Goal: Information Seeking & Learning: Learn about a topic

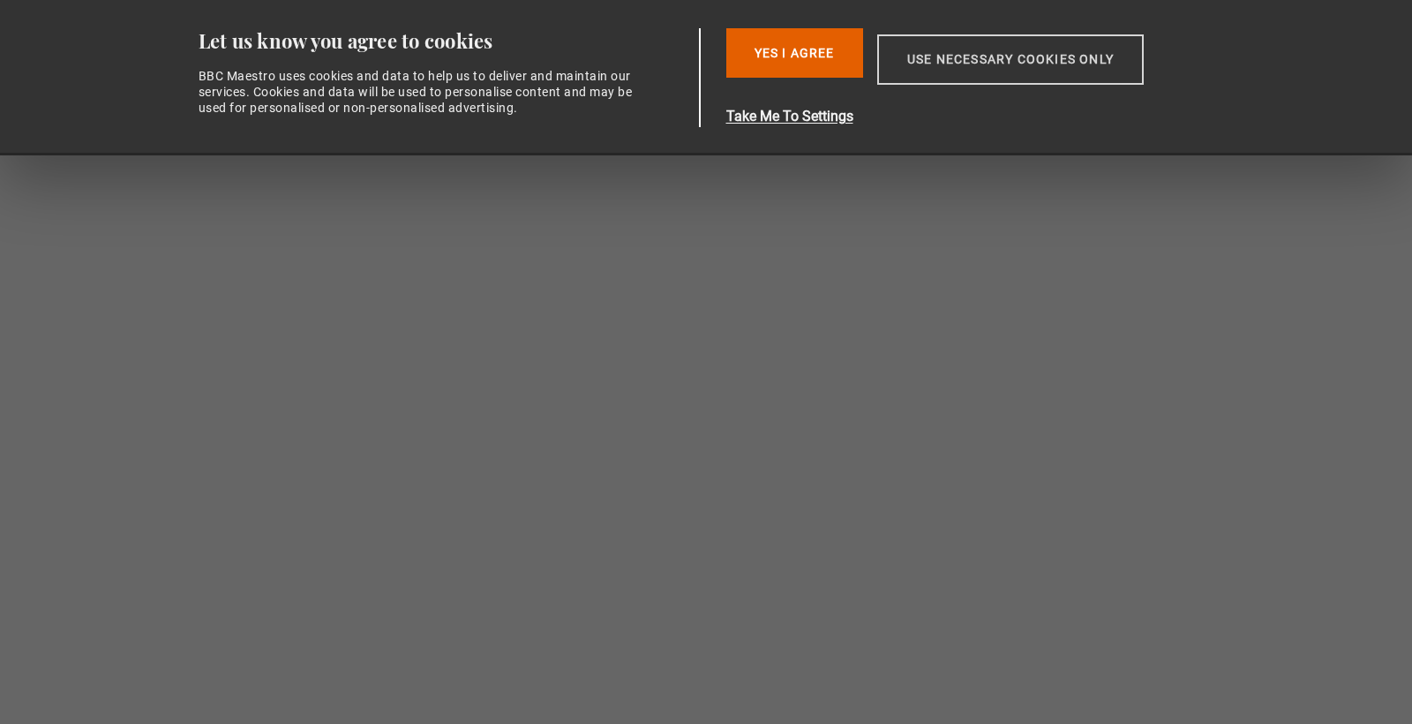
click at [1041, 64] on button "Use necessary cookies only" at bounding box center [1010, 59] width 267 height 50
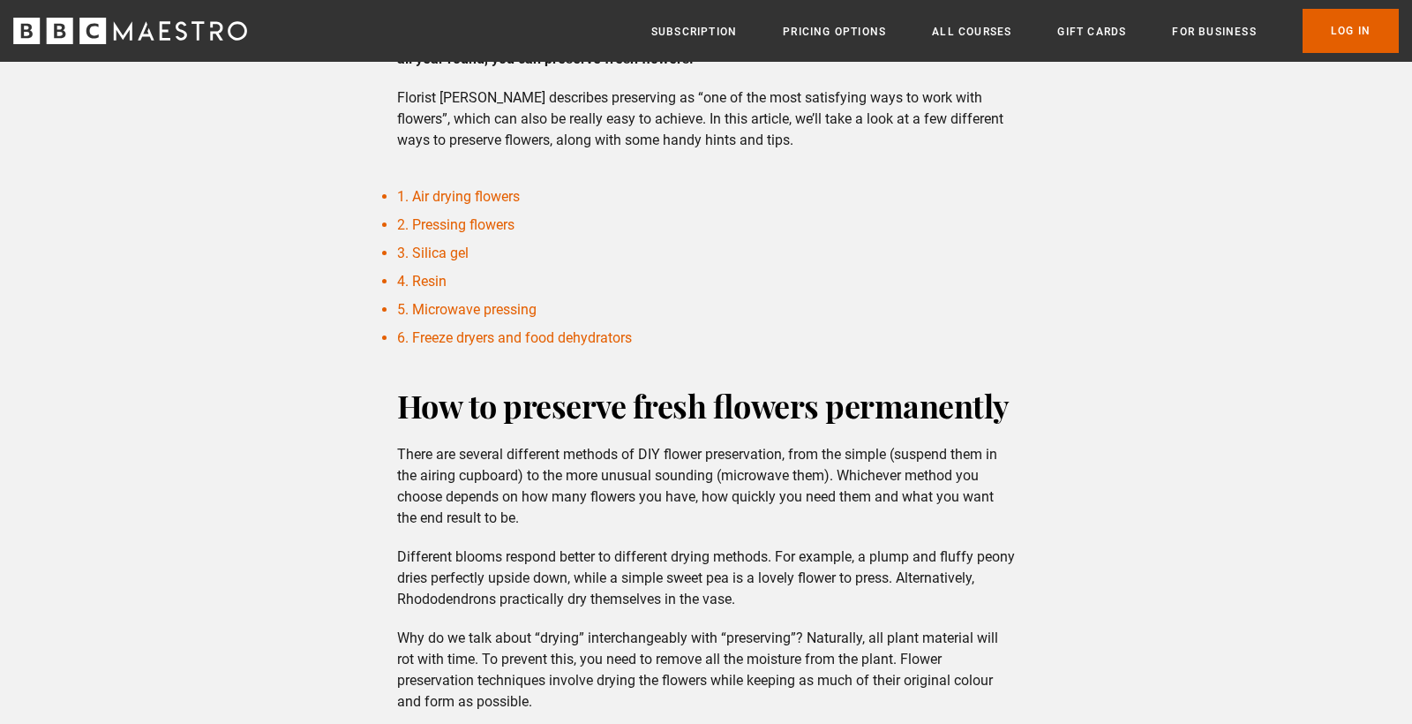
scroll to position [542, 0]
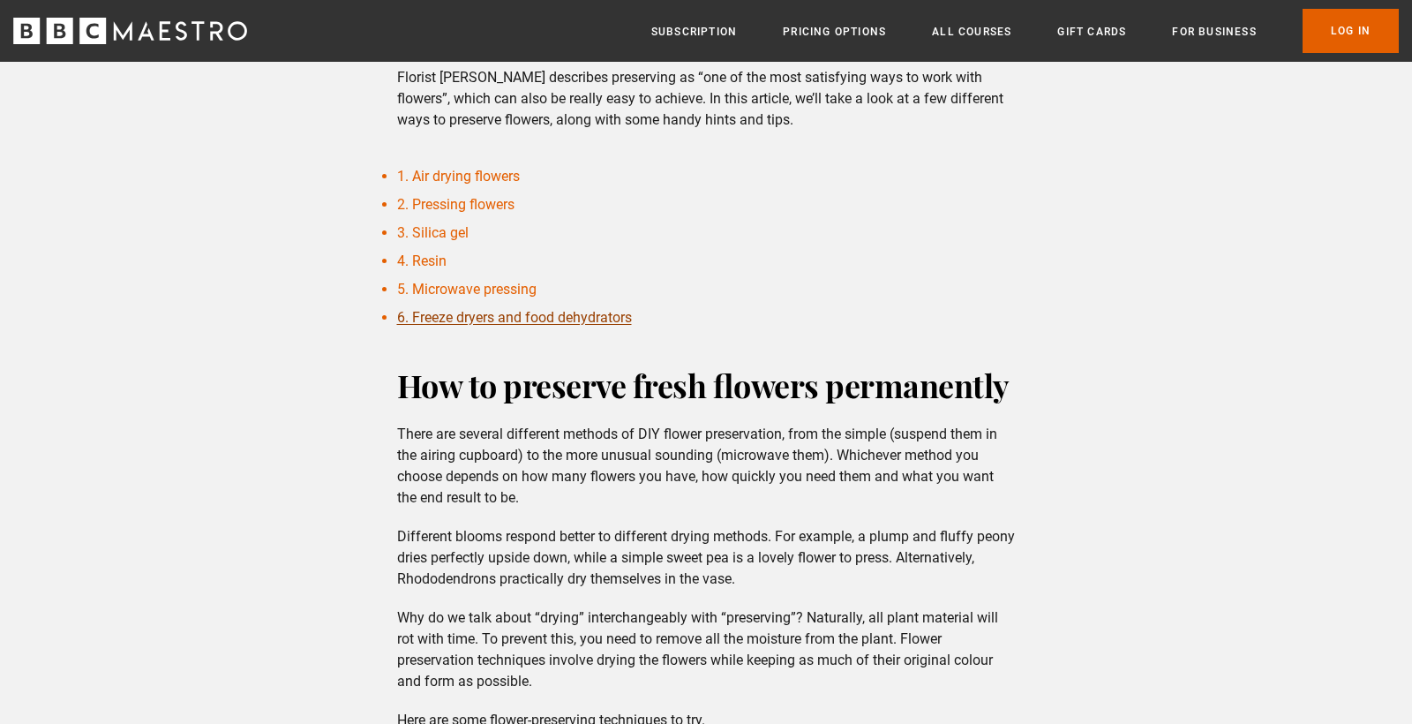
click at [429, 213] on link "2. Pressing flowers" at bounding box center [455, 204] width 117 height 17
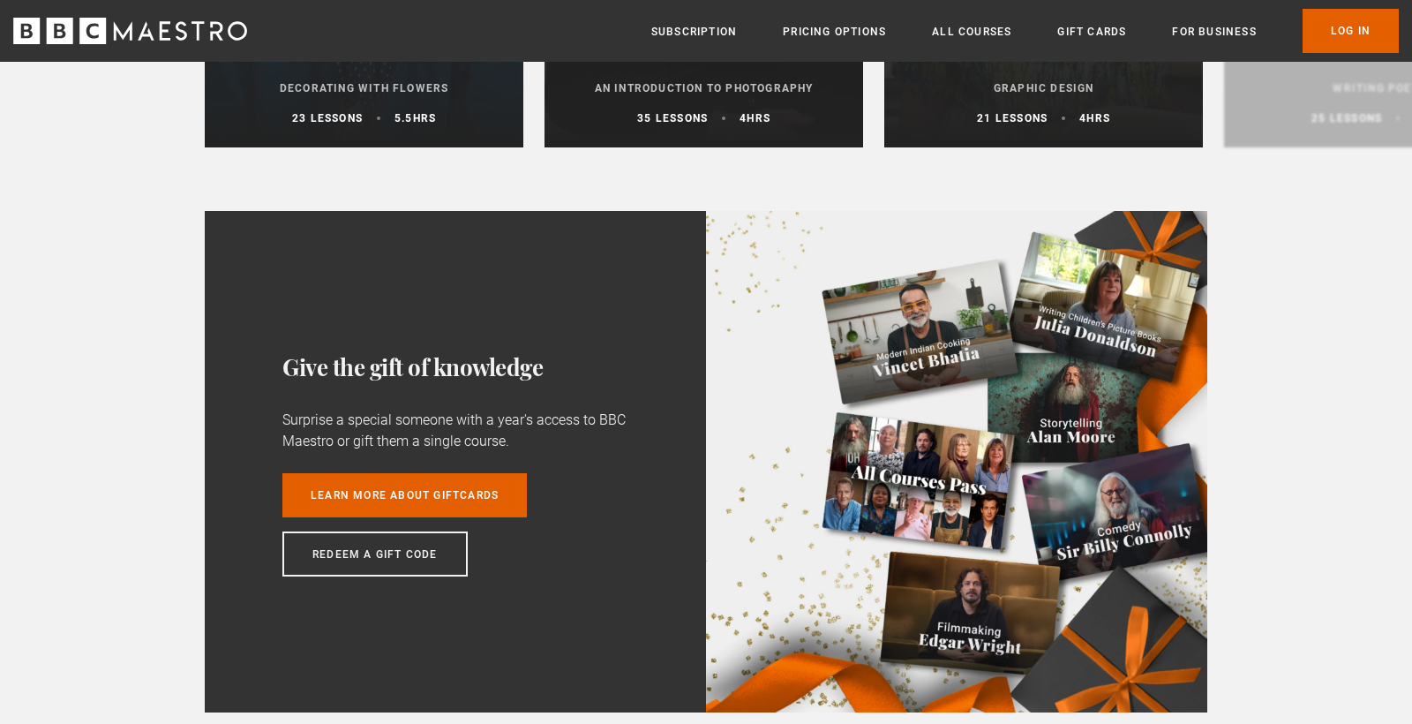
scroll to position [4096, 0]
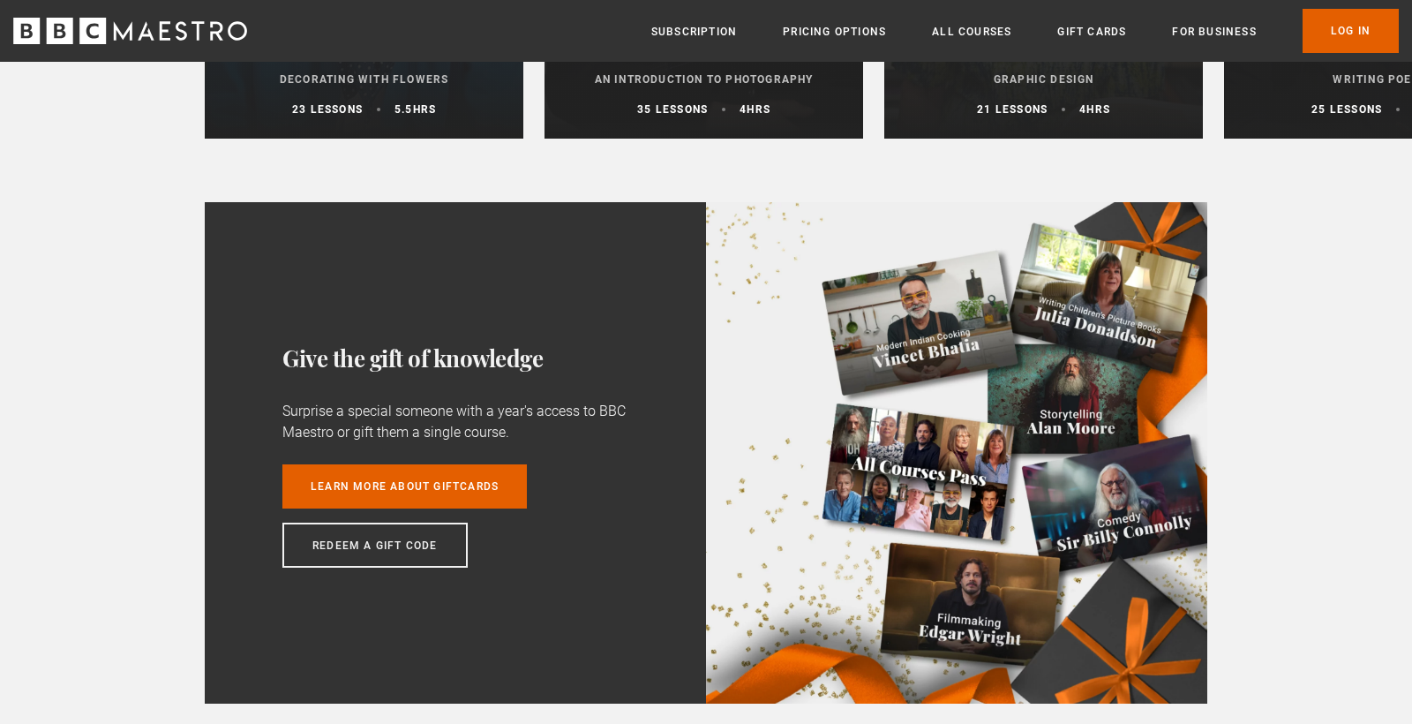
click at [696, 87] on p "An Introduction to Photography" at bounding box center [704, 79] width 276 height 16
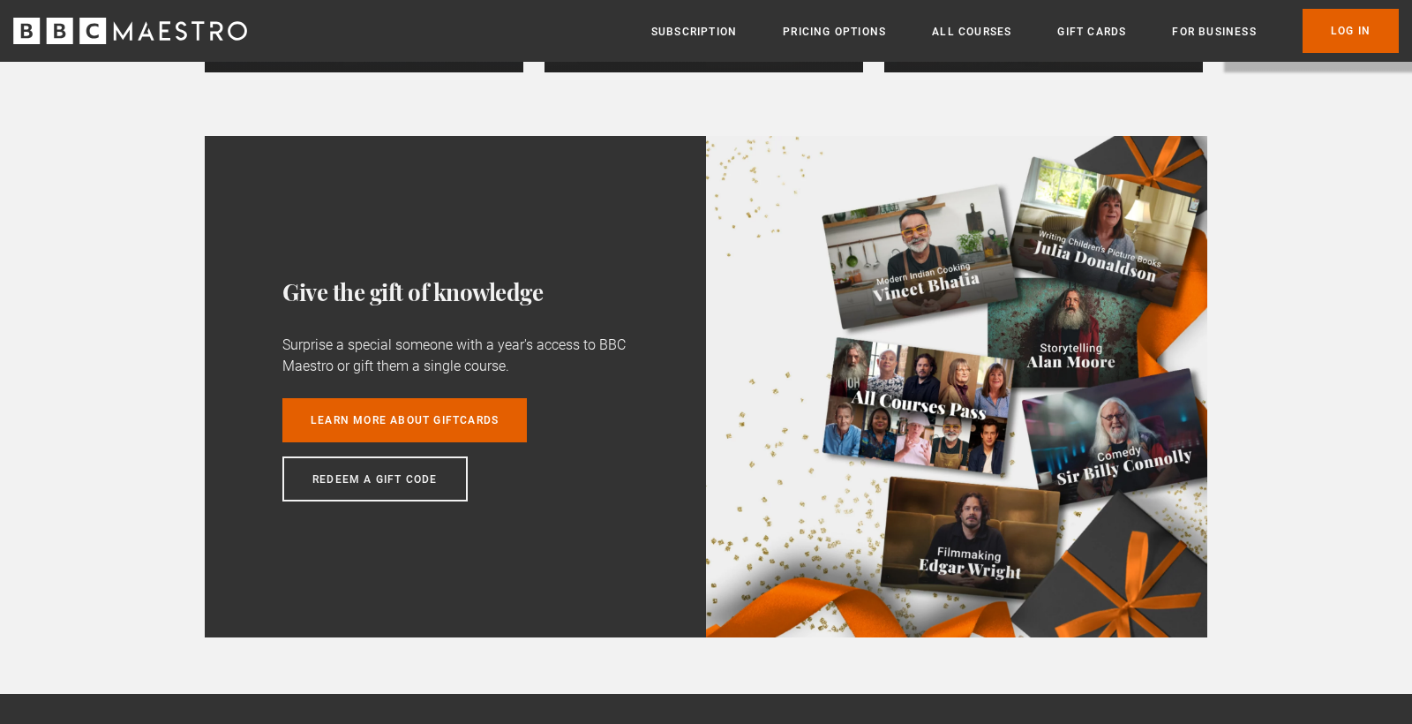
scroll to position [4165, 0]
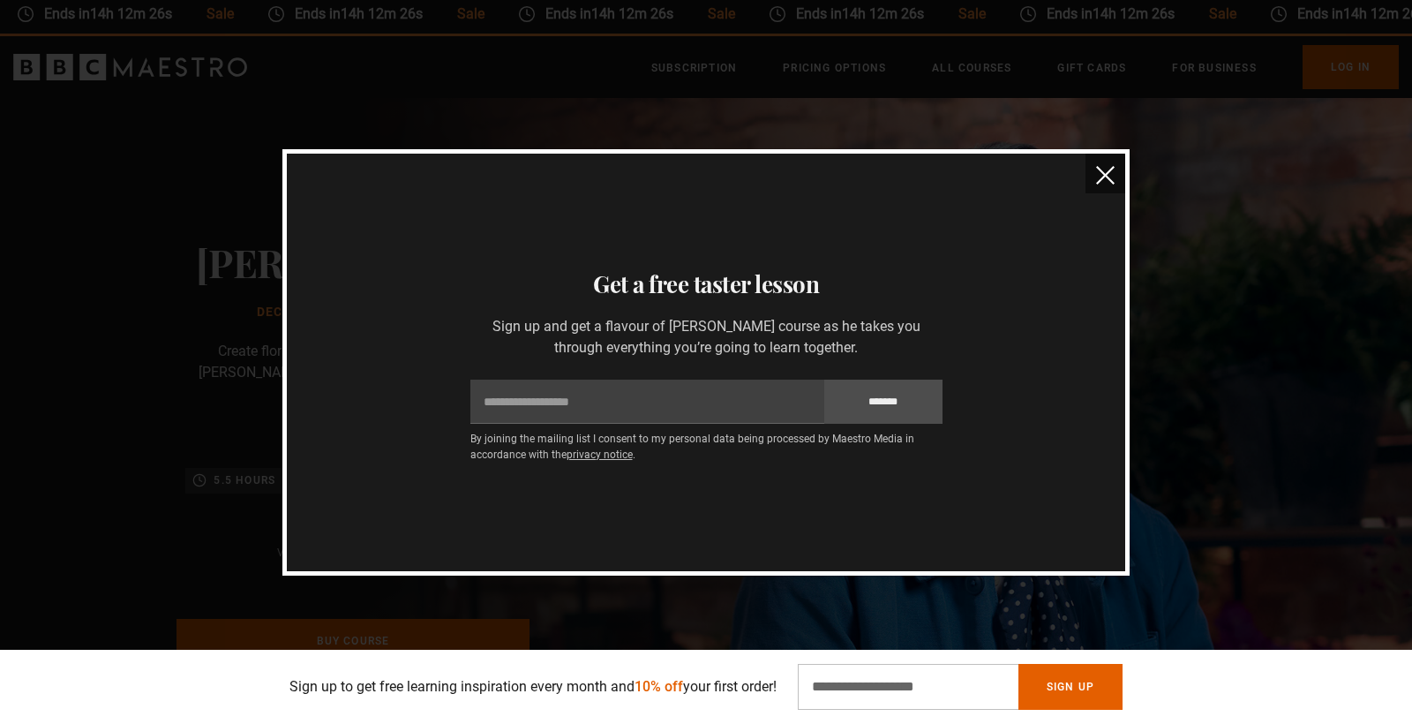
scroll to position [57, 0]
click at [1104, 166] on img "close" at bounding box center [1105, 175] width 19 height 19
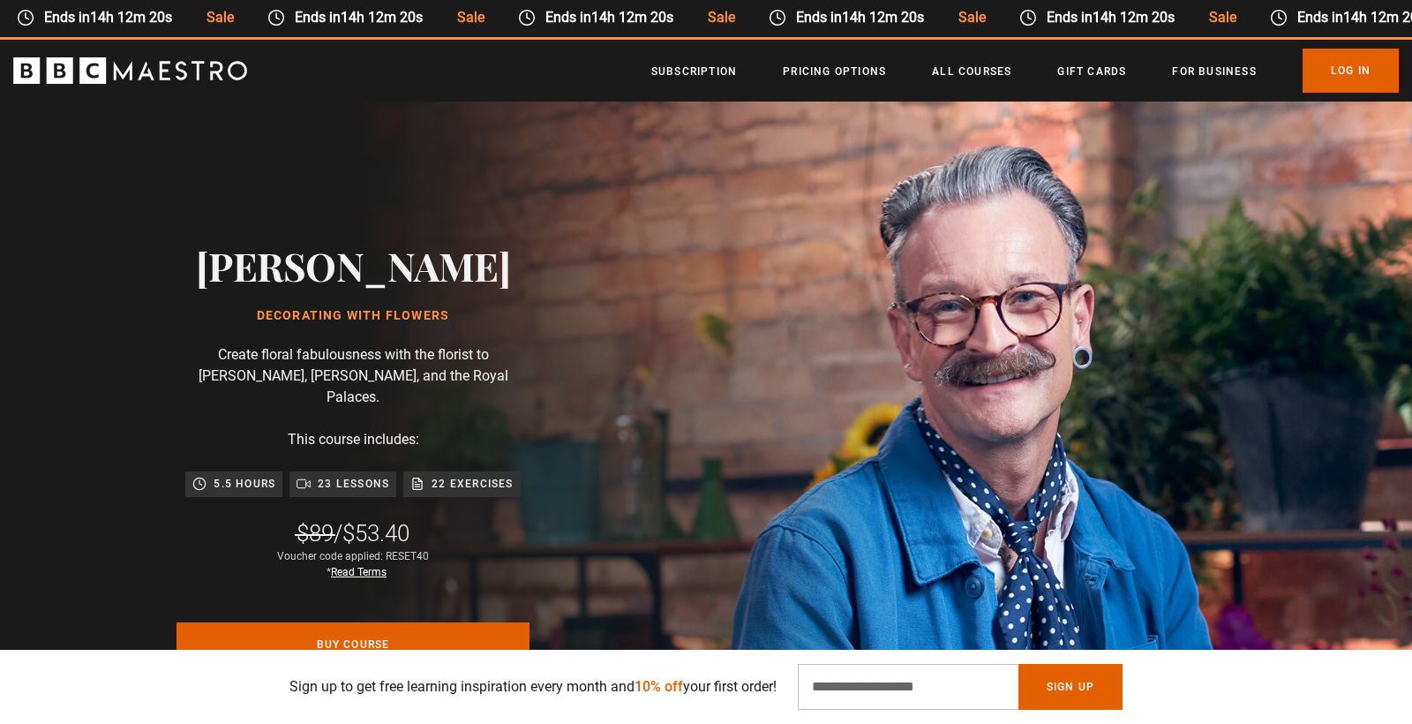
scroll to position [0, 581]
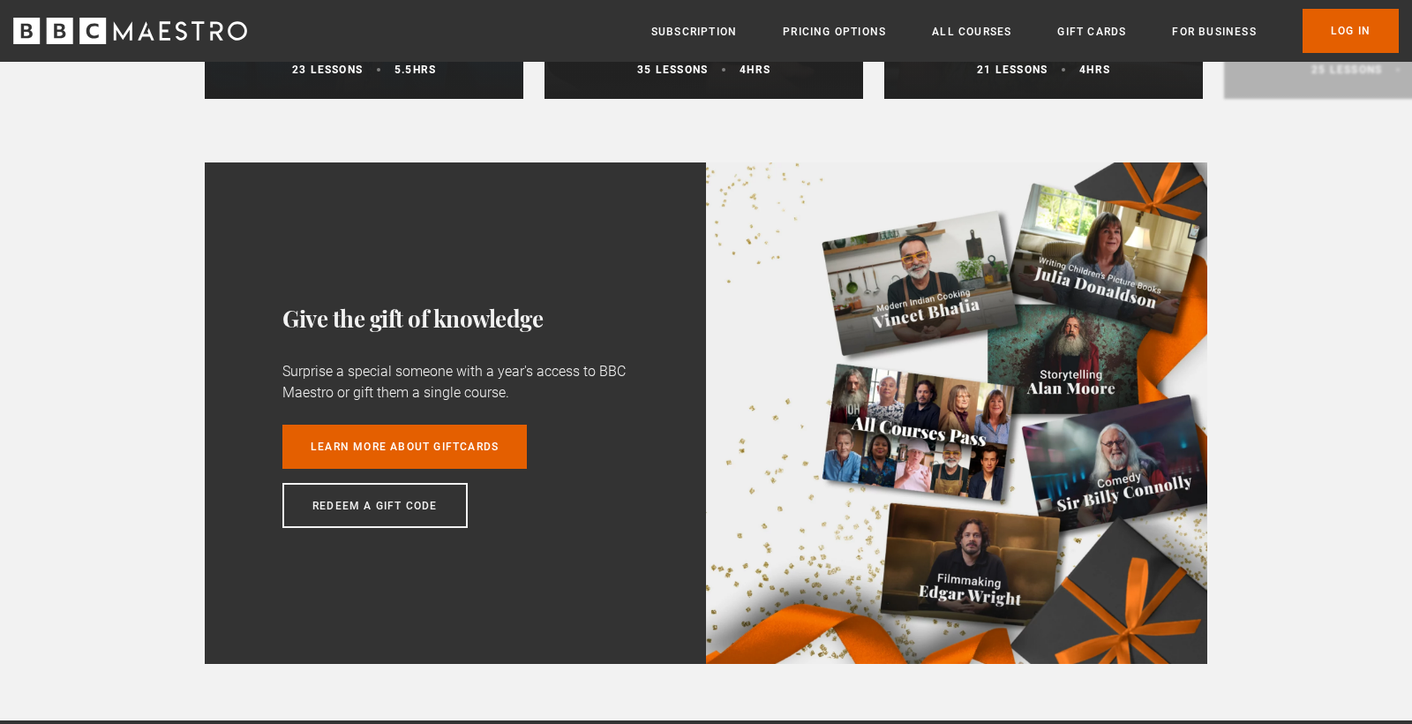
scroll to position [4138, 0]
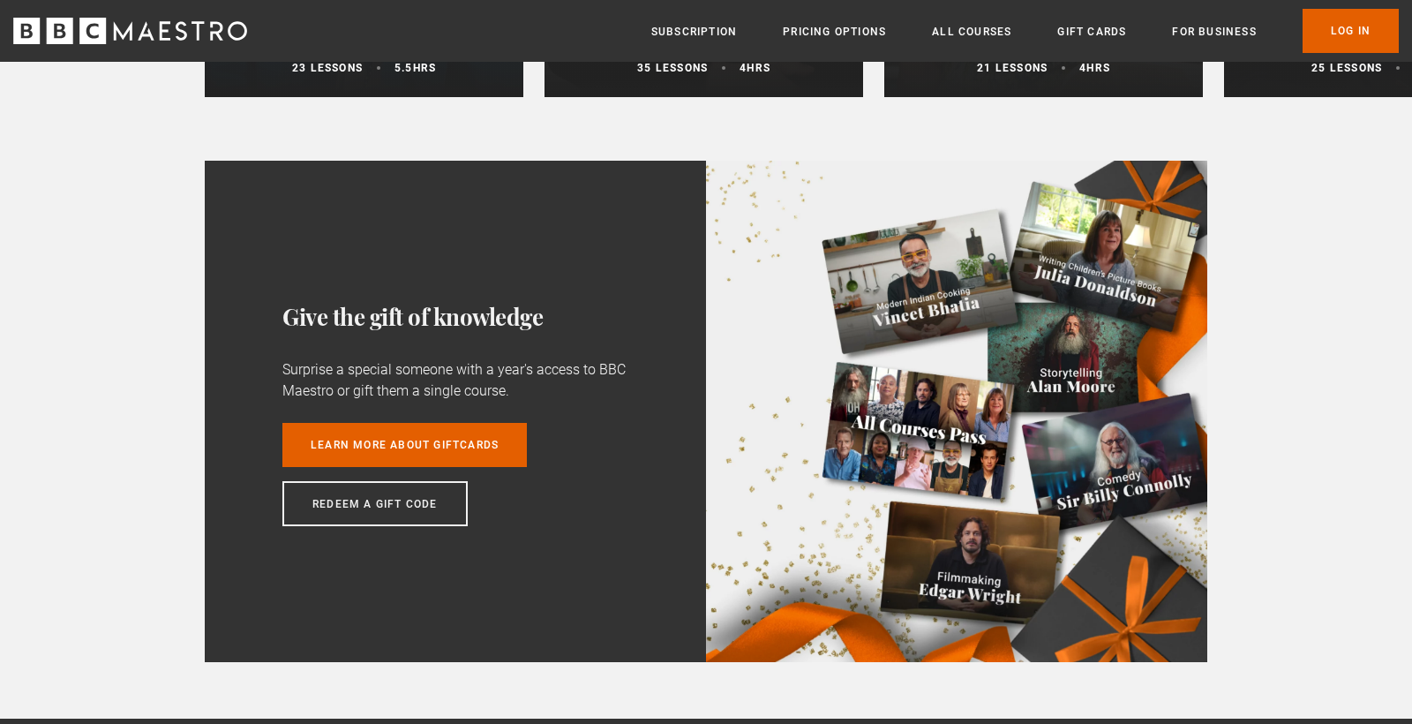
click at [681, 46] on p "An Introduction to Photography" at bounding box center [704, 38] width 276 height 16
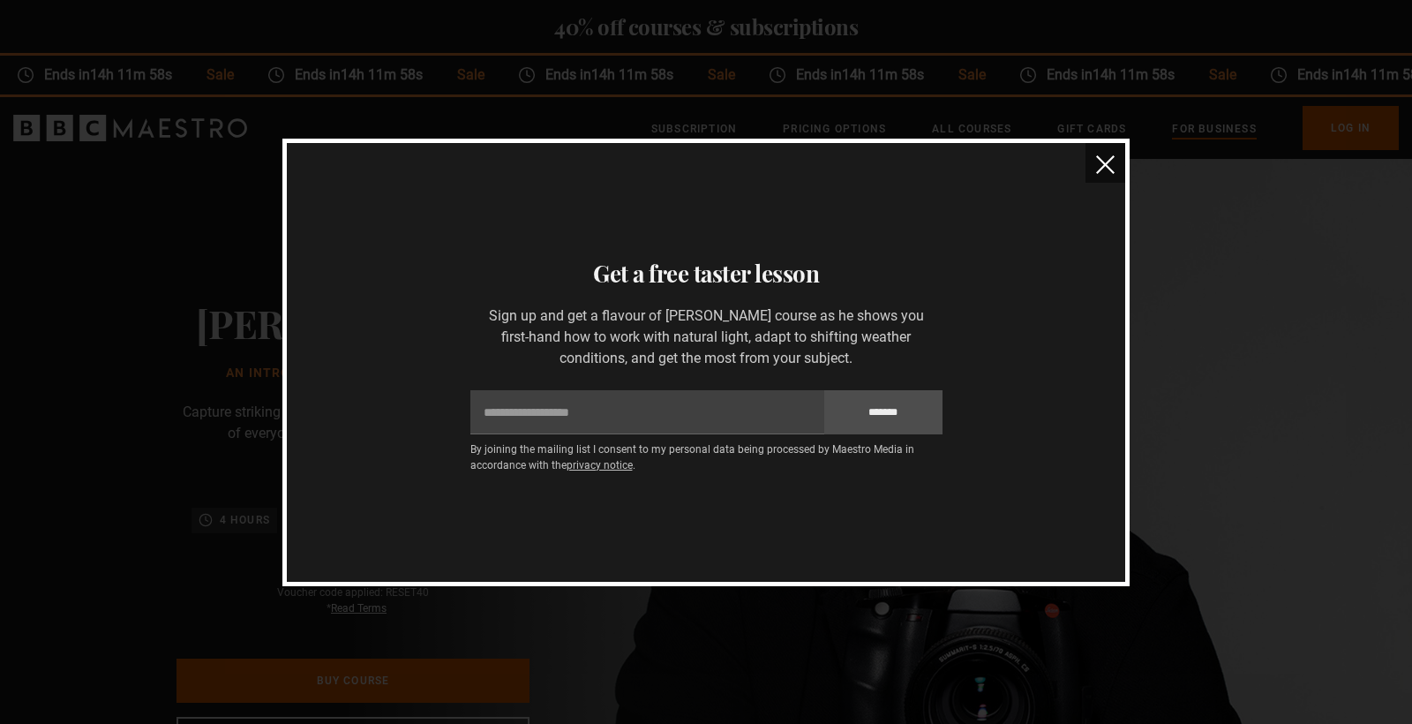
click at [1101, 155] on img "close" at bounding box center [1105, 164] width 19 height 19
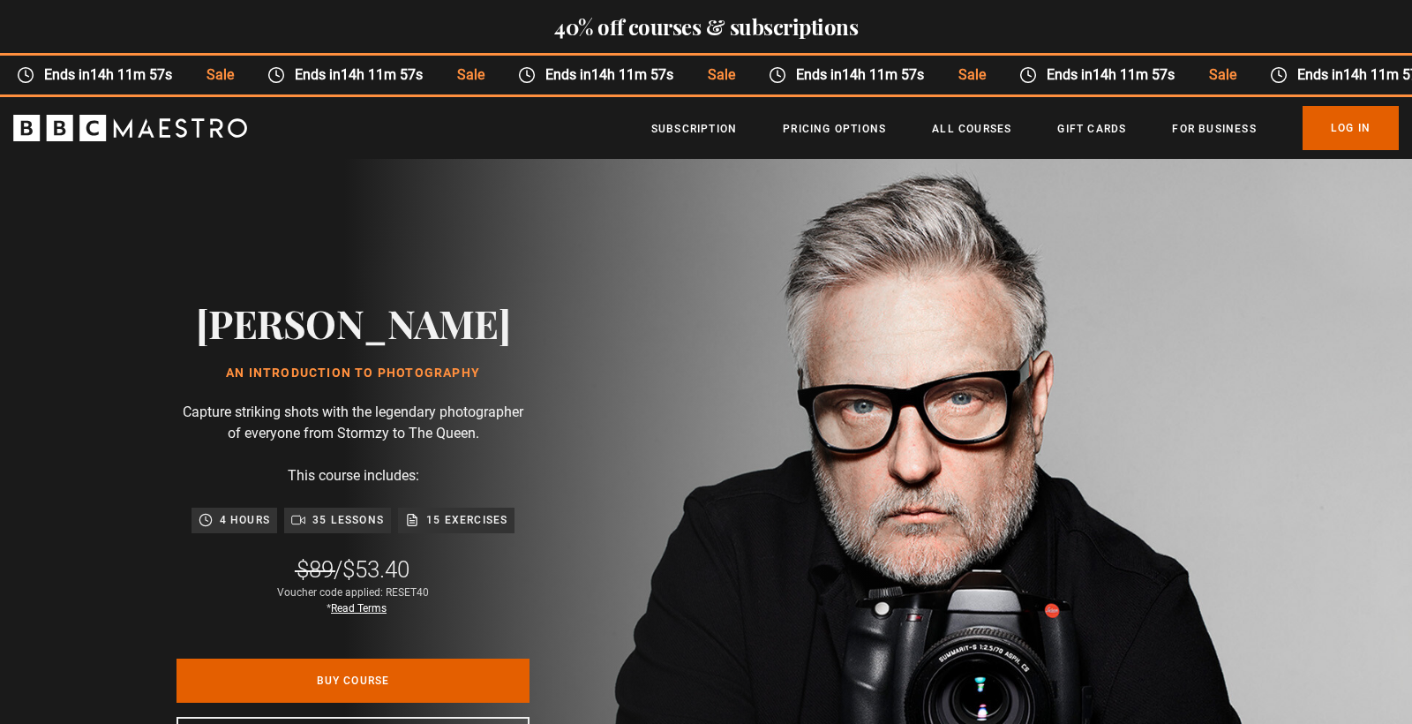
scroll to position [0, 205]
